Goal: Book appointment/travel/reservation

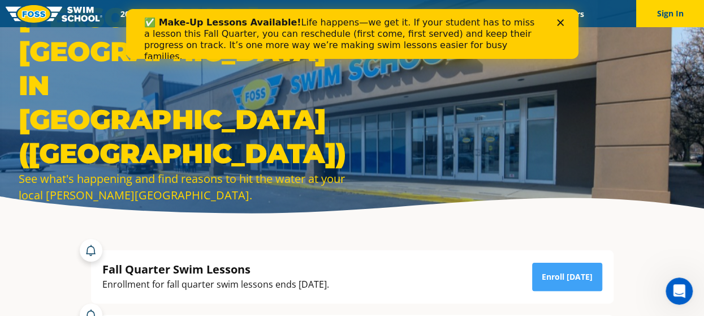
click at [561, 22] on polygon "Close" at bounding box center [560, 22] width 7 height 7
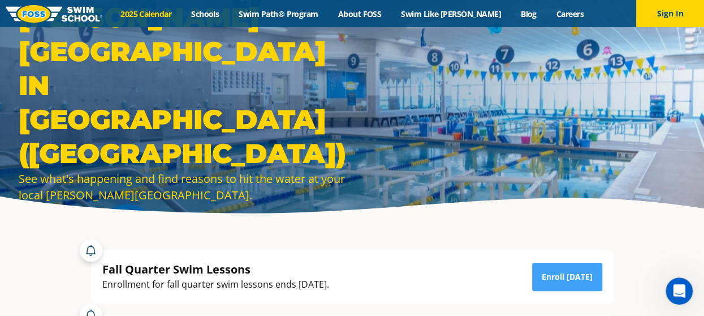
click at [161, 12] on link "2025 Calendar" at bounding box center [146, 13] width 71 height 11
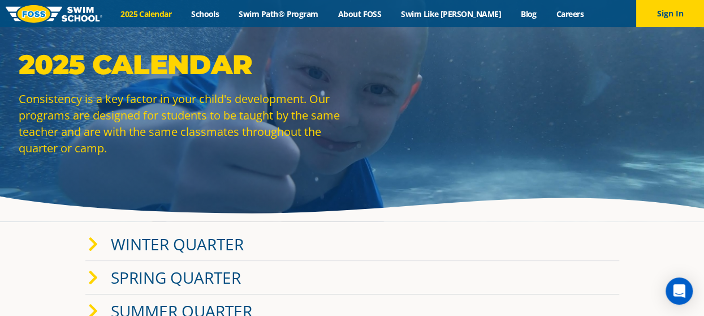
click at [60, 11] on img at bounding box center [54, 14] width 97 height 18
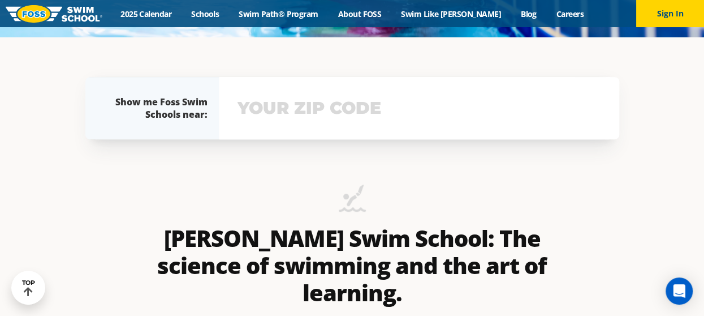
click at [273, 135] on div "Show me Foss Swim Schools near: The Foss Swim School near me: Not yours? View s…" at bounding box center [352, 108] width 545 height 74
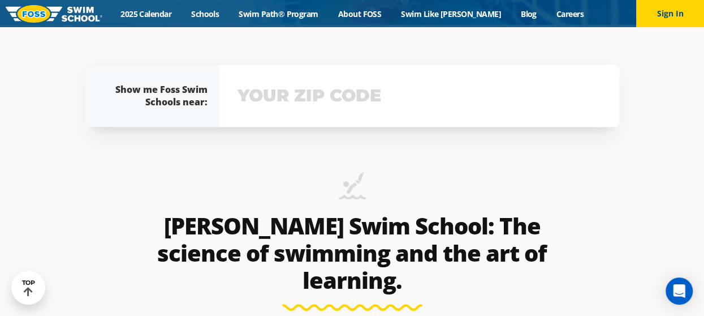
scroll to position [299, 0]
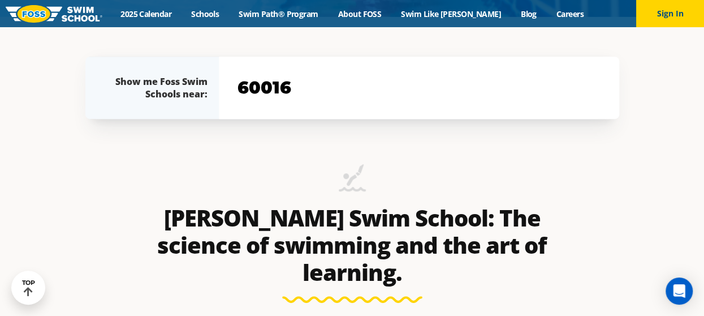
type input "60016"
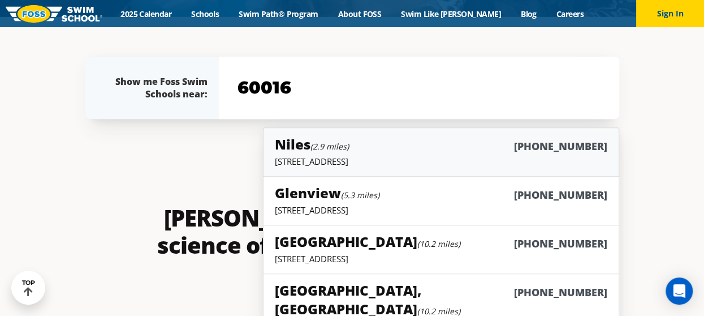
click at [306, 148] on h5 "Niles (2.9 miles)" at bounding box center [312, 144] width 74 height 19
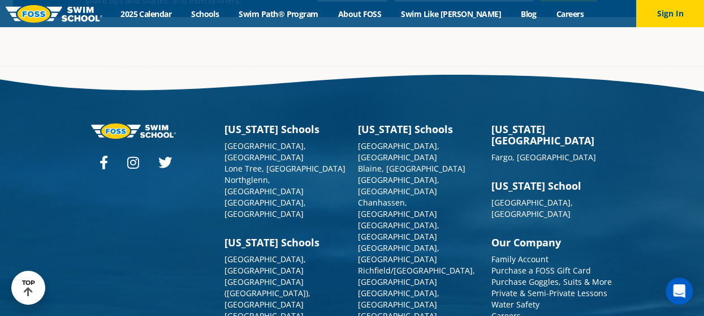
scroll to position [4053, 0]
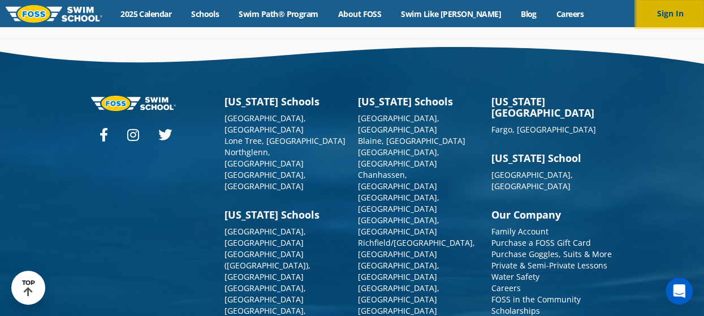
click at [664, 14] on button "Sign In" at bounding box center [670, 13] width 68 height 27
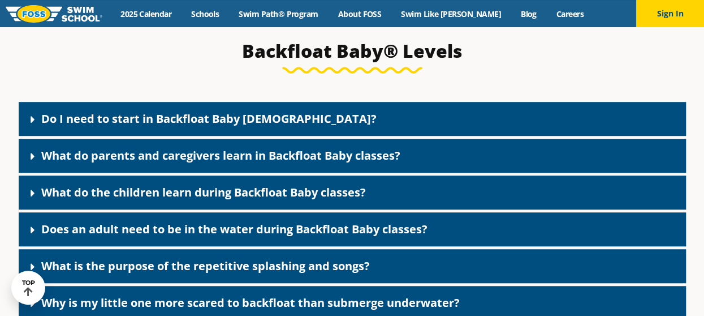
scroll to position [2374, 0]
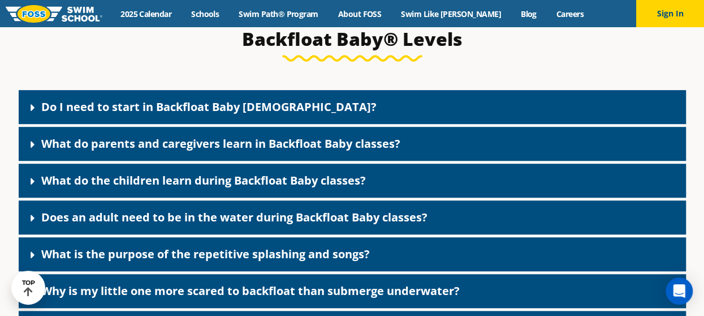
click at [33, 111] on icon at bounding box center [33, 107] width 4 height 7
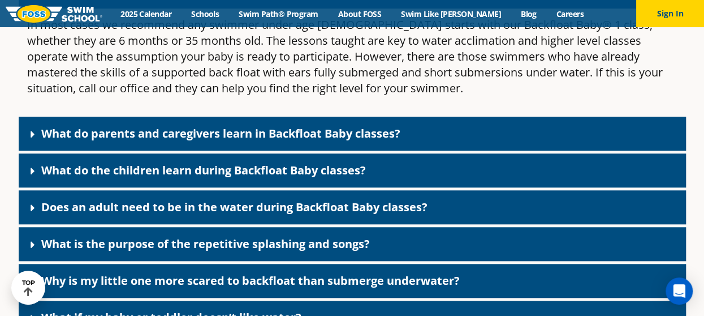
scroll to position [2490, 0]
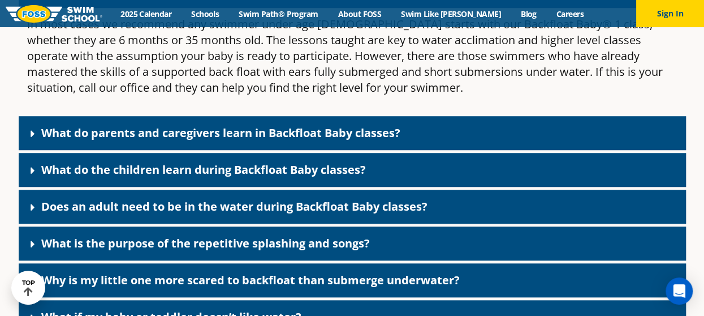
click at [34, 139] on icon at bounding box center [32, 133] width 11 height 11
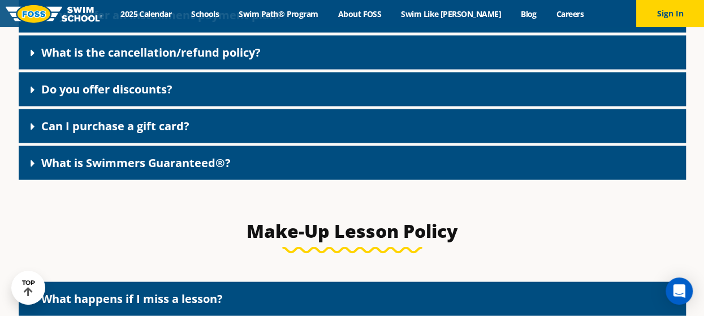
scroll to position [1014, 0]
